Goal: Information Seeking & Learning: Find specific fact

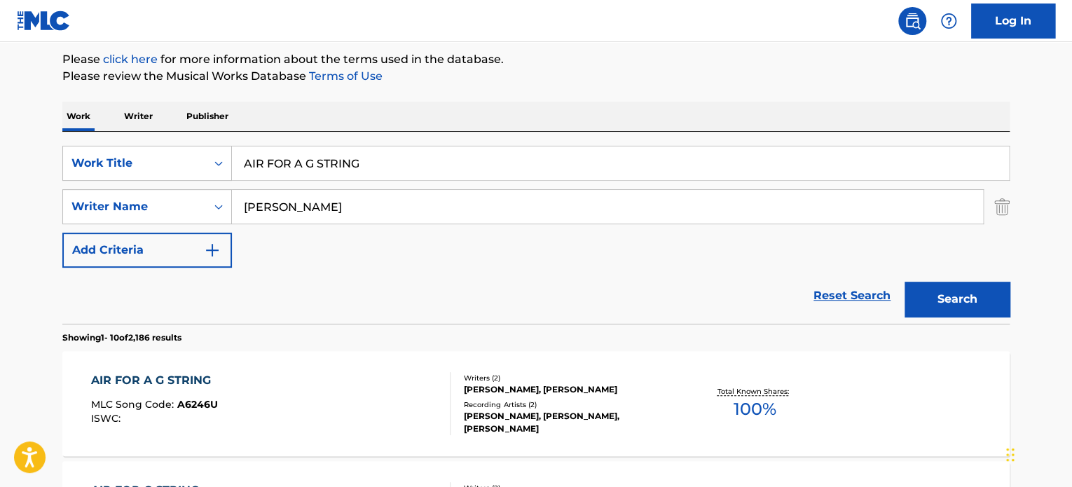
scroll to position [237, 0]
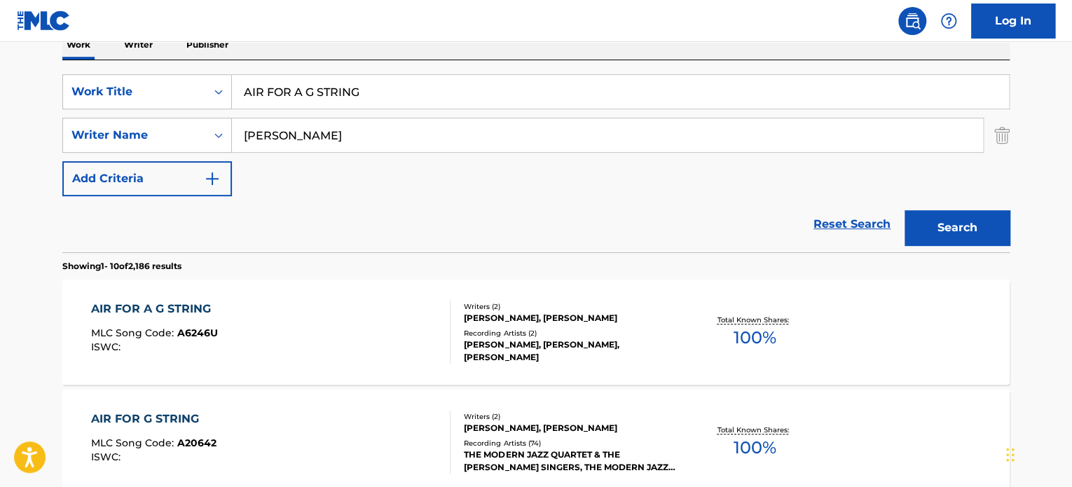
click at [513, 338] on div "Recording Artists ( 2 )" at bounding box center [570, 333] width 212 height 11
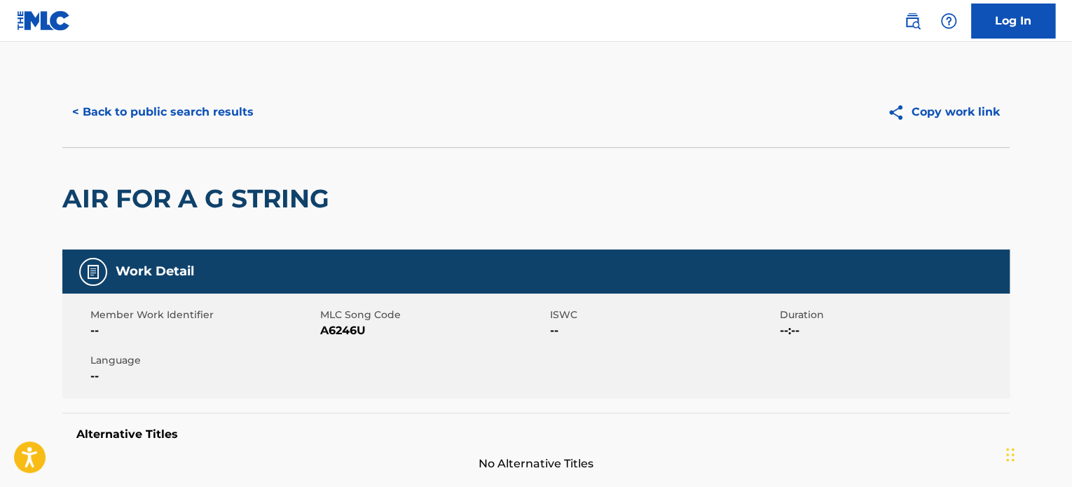
click at [225, 102] on button "< Back to public search results" at bounding box center [162, 112] width 201 height 35
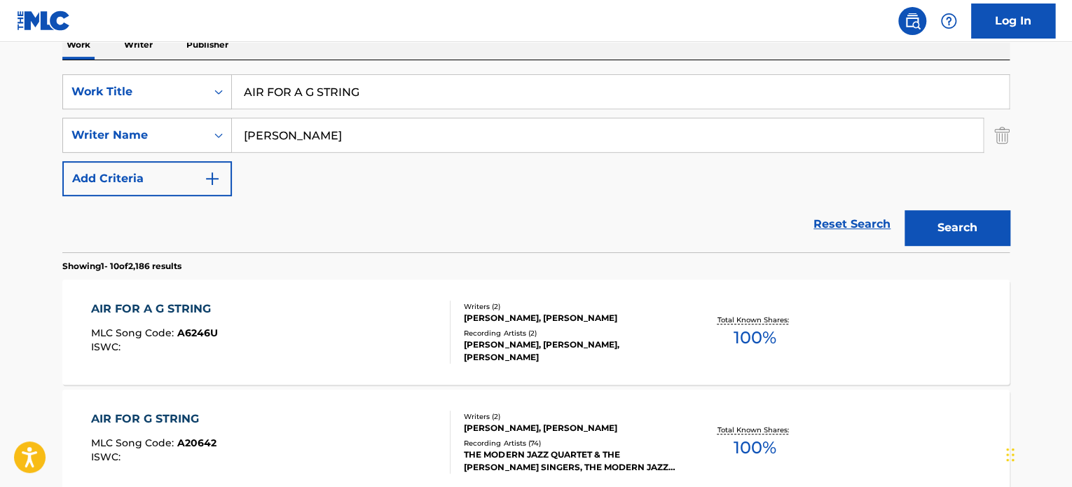
drag, startPoint x: 399, startPoint y: 97, endPoint x: 193, endPoint y: 112, distance: 207.2
click at [233, 103] on input "AIR FOR A G STRING" at bounding box center [620, 92] width 777 height 34
paste input "SUITE IN"
type input "SUITE IN G"
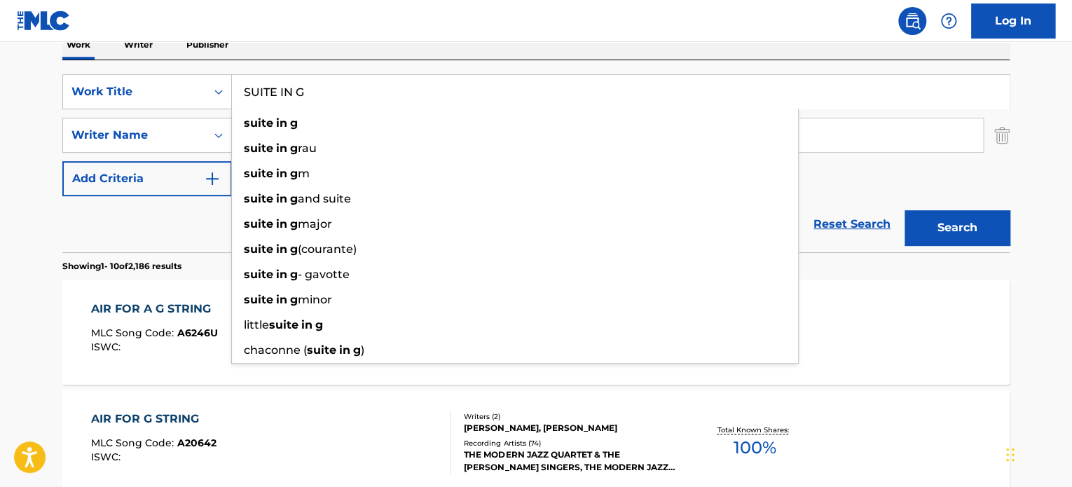
click at [149, 233] on div "Reset Search Search" at bounding box center [535, 224] width 947 height 56
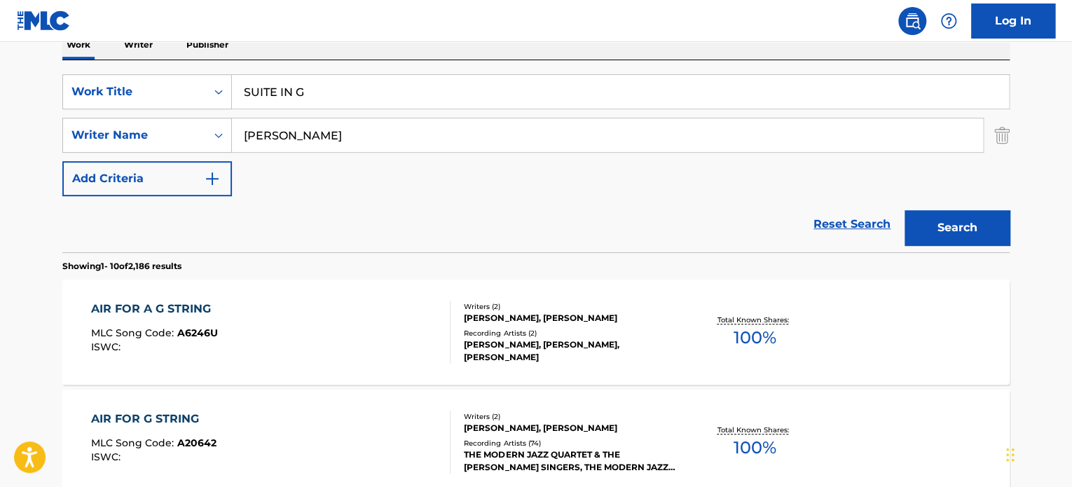
drag, startPoint x: 392, startPoint y: 130, endPoint x: 73, endPoint y: 113, distance: 319.9
click at [80, 113] on div "SearchWithCriteriac7cacf7c-388b-4298-b9f6-51dda3ff0445 Work Title SUITE IN G Se…" at bounding box center [535, 135] width 947 height 122
paste input "[PERSON_NAME]"
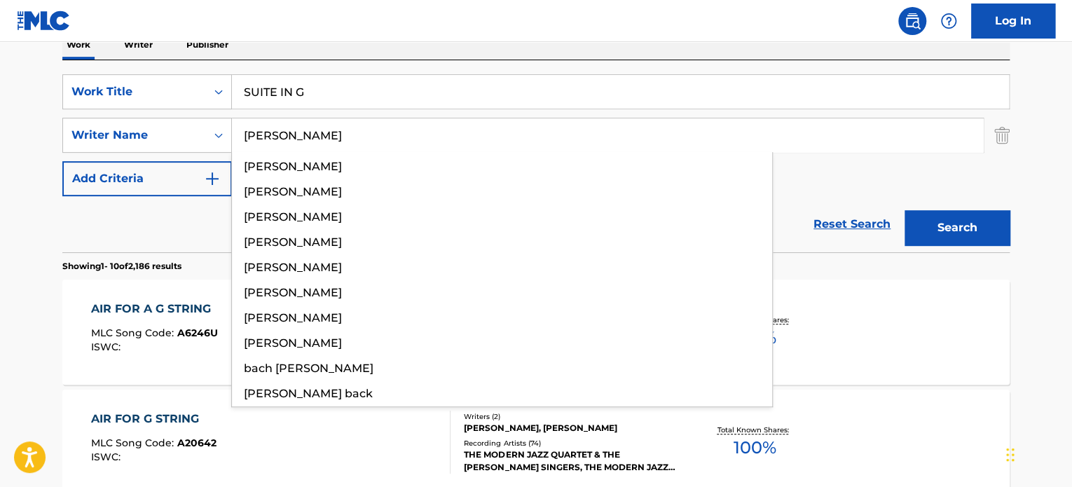
type input "[PERSON_NAME]"
click at [936, 223] on button "Search" at bounding box center [956, 227] width 105 height 35
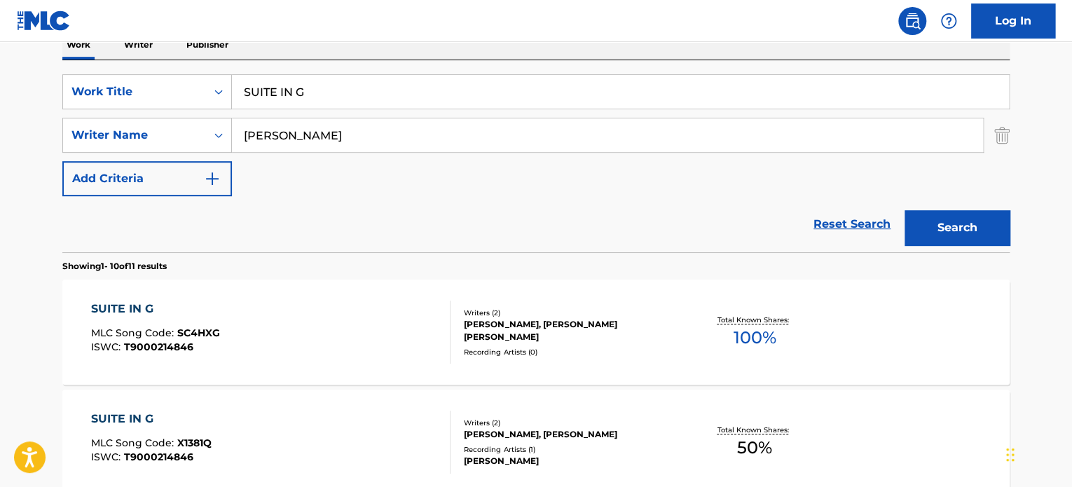
click at [504, 325] on div "[PERSON_NAME], [PERSON_NAME] [PERSON_NAME]" at bounding box center [570, 330] width 212 height 25
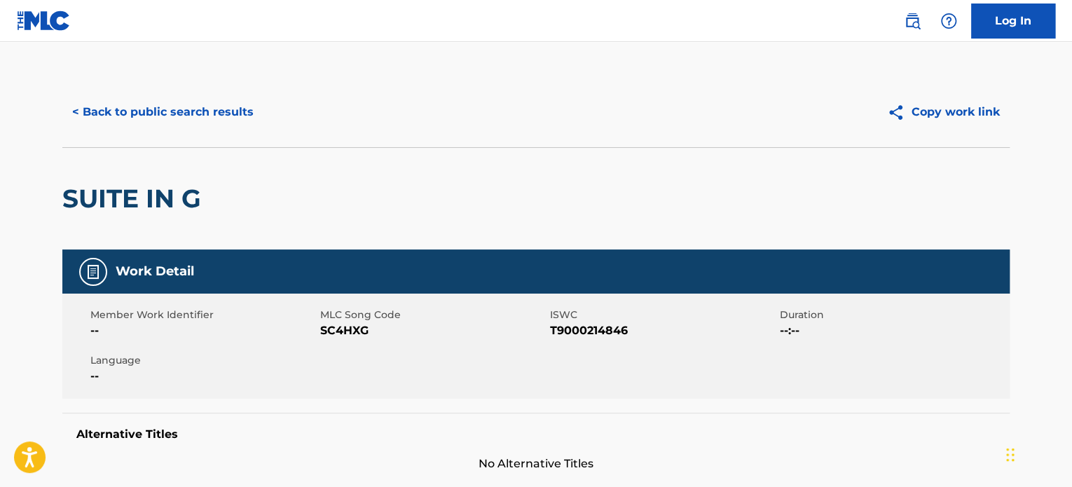
click at [162, 114] on button "< Back to public search results" at bounding box center [162, 112] width 201 height 35
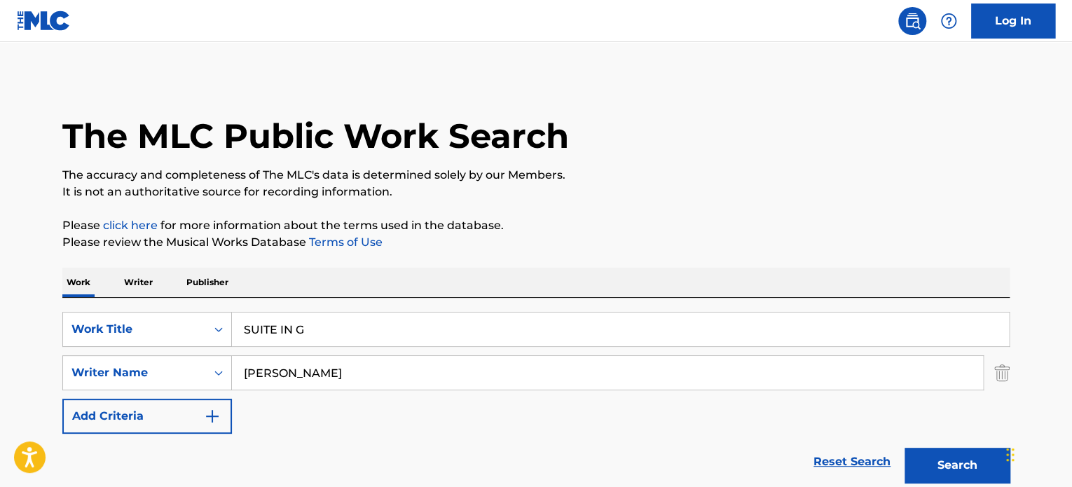
scroll to position [237, 0]
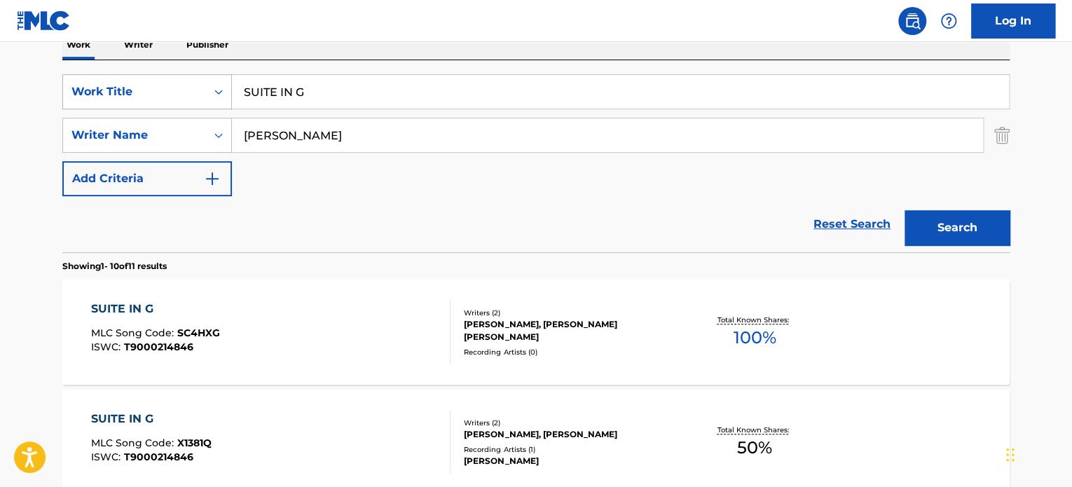
drag, startPoint x: 311, startPoint y: 95, endPoint x: 170, endPoint y: 81, distance: 141.5
click at [172, 80] on div "SearchWithCriteriac7cacf7c-388b-4298-b9f6-51dda3ff0445 Work Title SUITE IN G" at bounding box center [535, 91] width 947 height 35
paste input "AIR FOR A G STRIN"
type input "AIR FOR A G STRING"
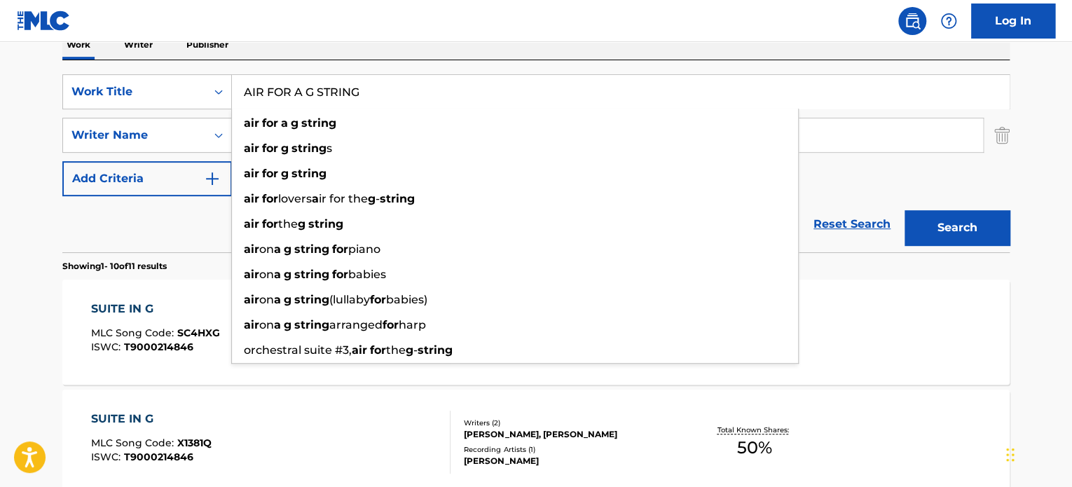
click at [209, 229] on div "Reset Search Search" at bounding box center [535, 224] width 947 height 56
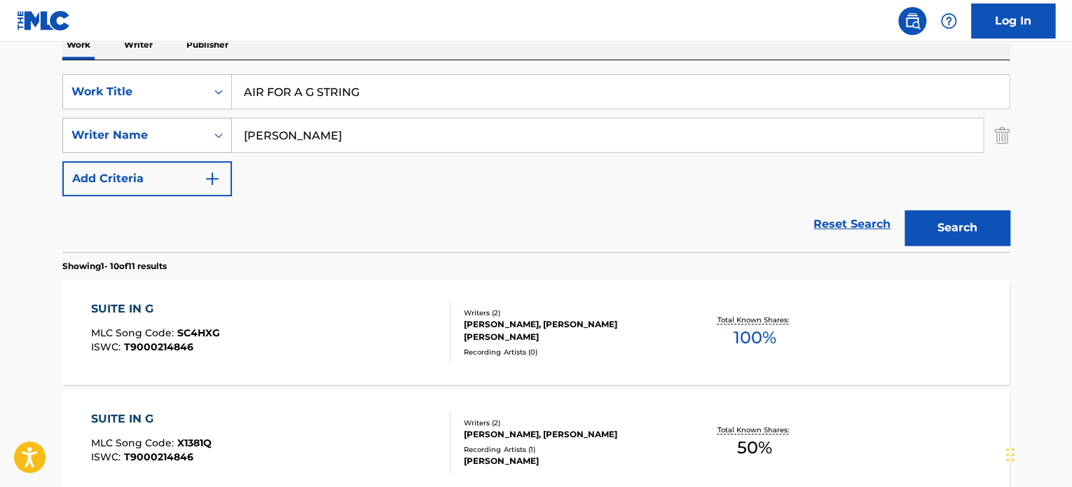
drag, startPoint x: 408, startPoint y: 133, endPoint x: 146, endPoint y: 128, distance: 262.0
click at [205, 128] on div "SearchWithCriteriabe05c956-51f6-4af9-8e0b-bf9d4bbde395 Writer Name [PERSON_NAME]" at bounding box center [535, 135] width 947 height 35
paste input "[PERSON_NAME]"
type input "[PERSON_NAME]"
click at [919, 223] on button "Search" at bounding box center [956, 227] width 105 height 35
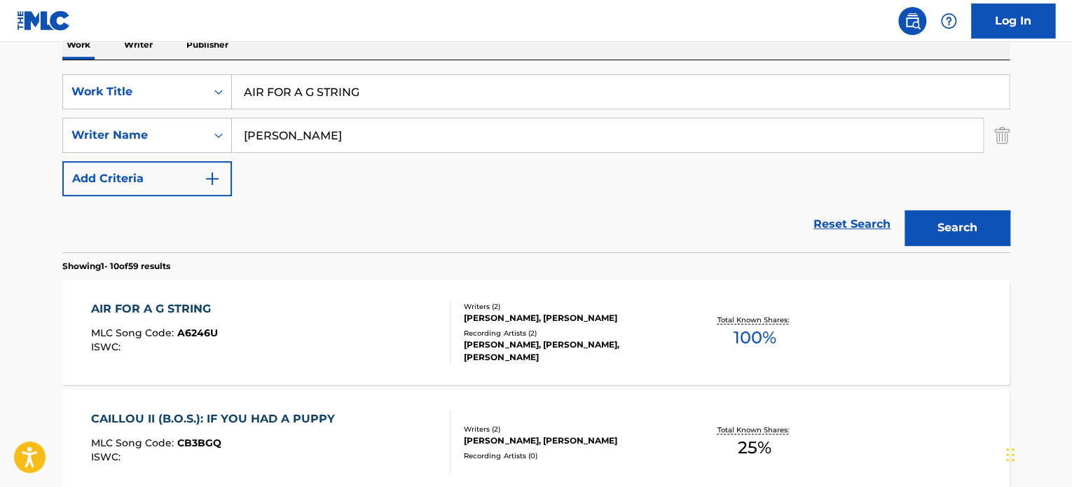
click at [511, 318] on div "[PERSON_NAME], [PERSON_NAME]" at bounding box center [570, 318] width 212 height 13
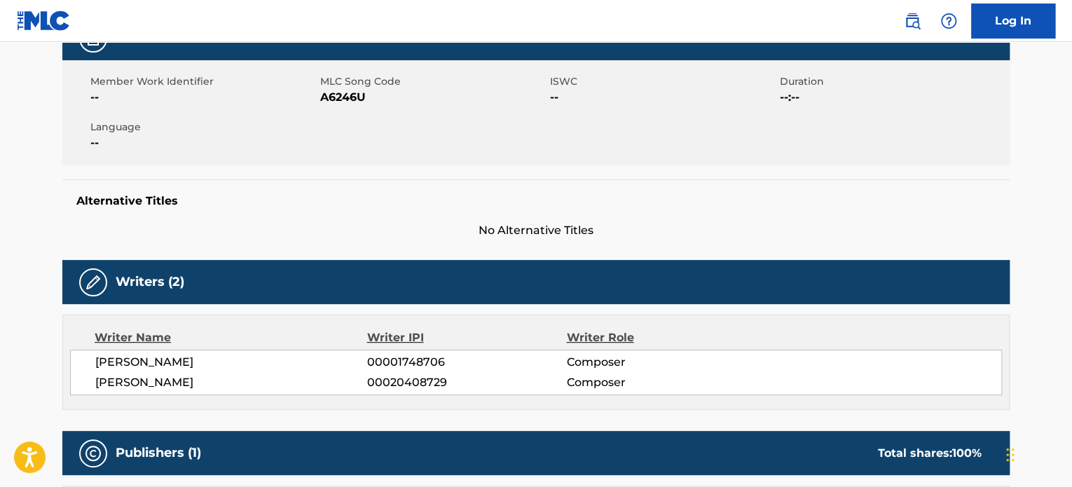
scroll to position [701, 0]
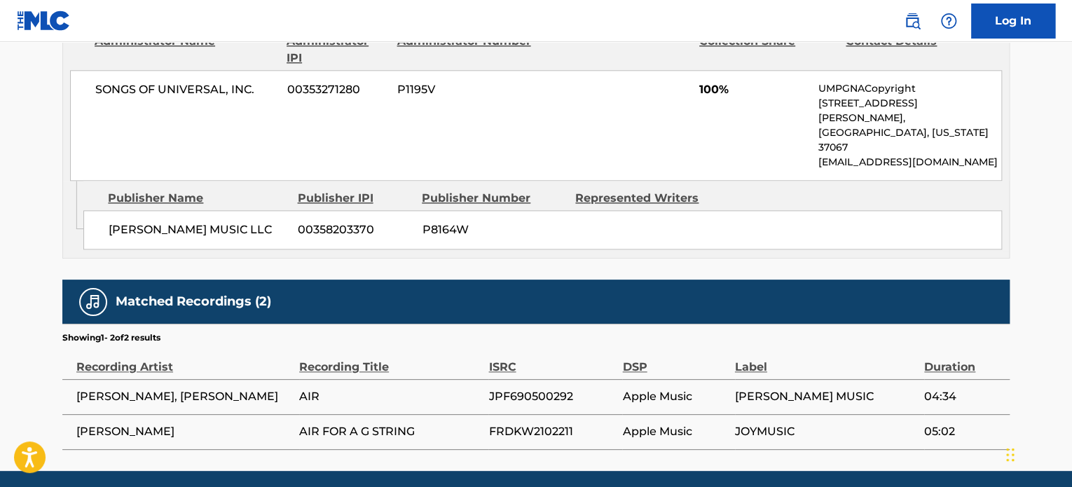
click at [577, 99] on div "SONGS OF UNIVERSAL, INC. 00353271280 P1195V 100% UMPGNACopyright [STREET_ADDRES…" at bounding box center [536, 125] width 932 height 111
